Goal: Task Accomplishment & Management: Complete application form

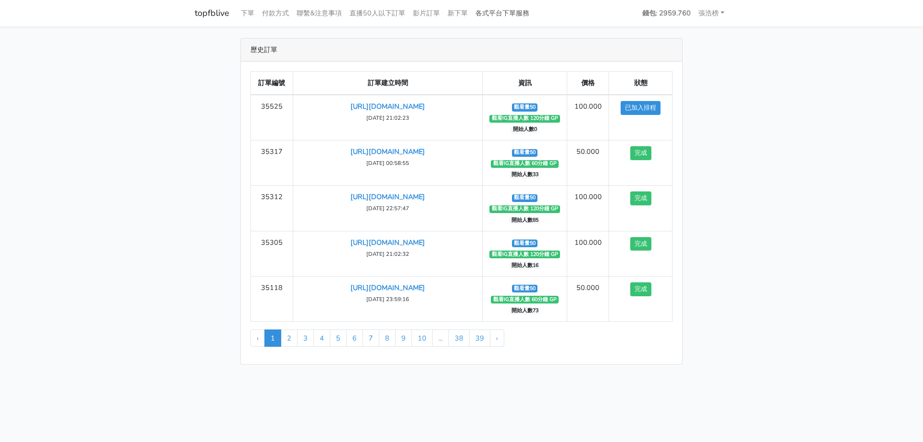
click at [512, 18] on link "各式平台下單服務" at bounding box center [502, 13] width 62 height 19
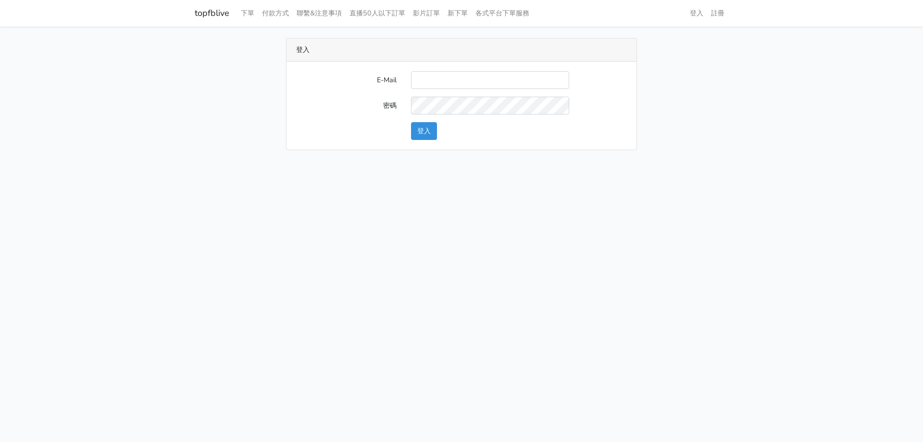
type input "[EMAIL_ADDRESS][DOMAIN_NAME]"
click at [426, 131] on button "登入" at bounding box center [424, 131] width 26 height 18
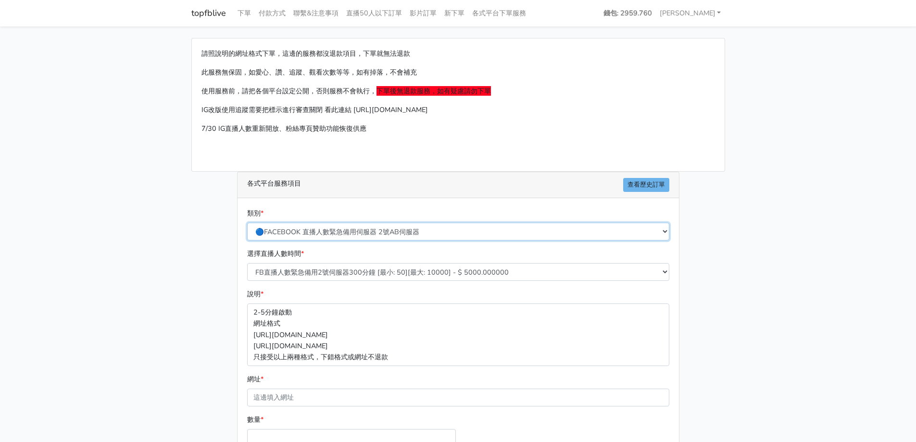
click at [360, 229] on select "🔵FACEBOOK 直播人數緊急備用伺服器 2號AB伺服器 🔵FACEBOOK 網軍專用貼文留言 安全保密 🔵9/30 FACEBOOK 直播人數緩慢進場緩慢…" at bounding box center [458, 232] width 422 height 18
select select "🌕IG直播人數"
click at [247, 223] on select "🔵FACEBOOK 直播人數緊急備用伺服器 2號AB伺服器 🔵FACEBOOK 網軍專用貼文留言 安全保密 🔵9/30 FACEBOOK 直播人數緩慢進場緩慢…" at bounding box center [458, 232] width 422 height 18
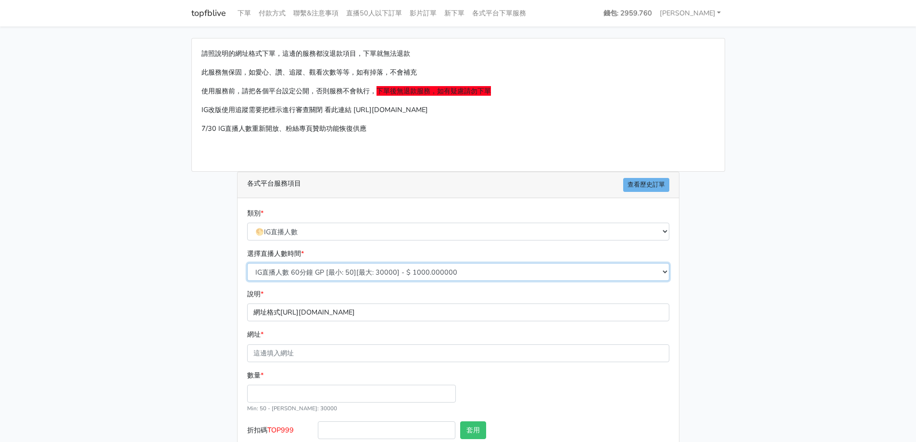
click at [368, 271] on select "IG直播人數 60分鐘 GP [最小: 50][最大: 30000] - $ 1000.000000 IG直播人數 120分鐘 GP [最小: 50][最大:…" at bounding box center [458, 272] width 422 height 18
select select "407"
click at [247, 263] on select "IG直播人數 60分鐘 GP [最小: 50][最大: 30000] - $ 1000.000000 IG直播人數 120分鐘 GP [最小: 50][最大:…" at bounding box center [458, 272] width 422 height 18
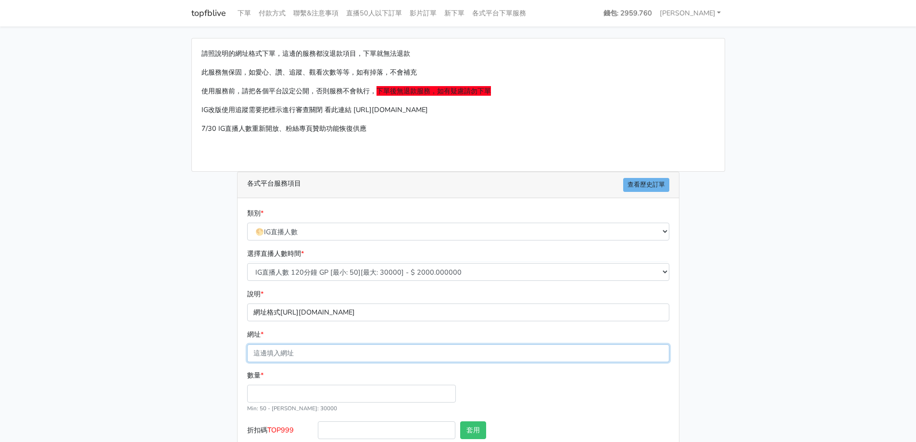
click at [289, 353] on input "網址 *" at bounding box center [458, 353] width 422 height 18
type input "[URL][DOMAIN_NAME]"
click at [279, 391] on input "數量 *" at bounding box center [351, 393] width 209 height 18
type input "50"
type input "100.000"
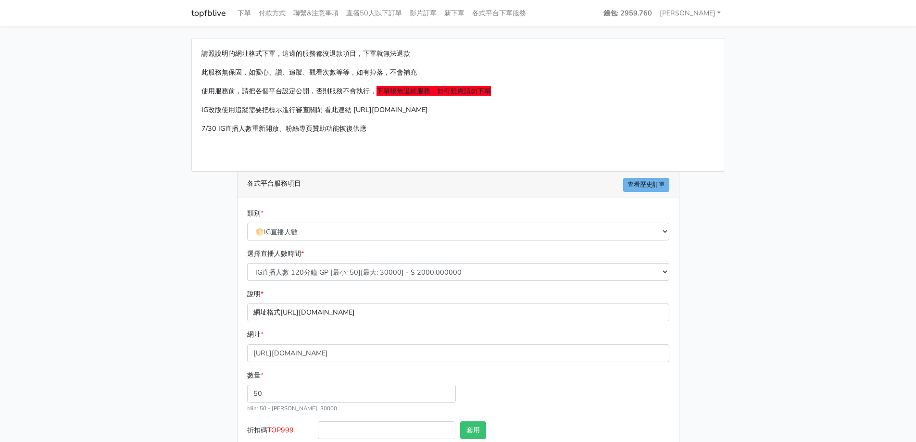
click at [188, 382] on div "請照說明的網址格式下單，這邊的服務都沒退款項目，下單就無法退款 此服務無保固，如愛心、讚、追蹤、觀看次數等等，如有掉落，不會補充 使用服務前，請把各個平台設定…" at bounding box center [458, 263] width 548 height 450
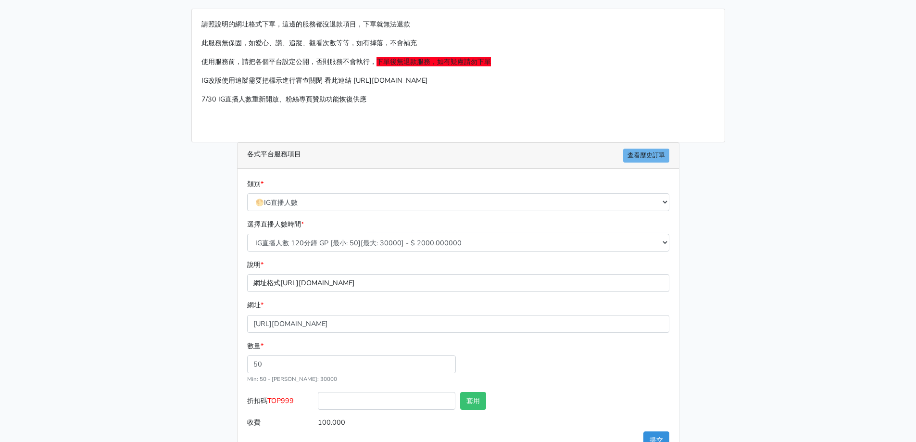
scroll to position [58, 0]
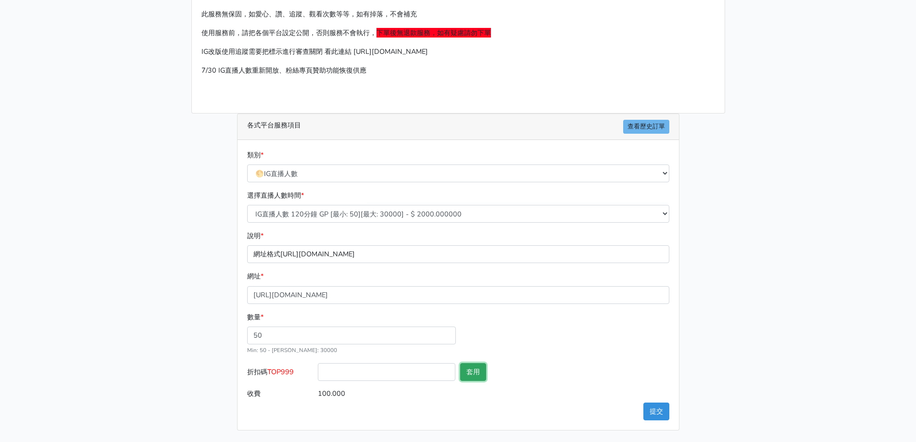
click at [473, 369] on button "套用" at bounding box center [473, 372] width 26 height 18
click at [657, 410] on button "提交" at bounding box center [656, 411] width 26 height 18
